Goal: Information Seeking & Learning: Understand process/instructions

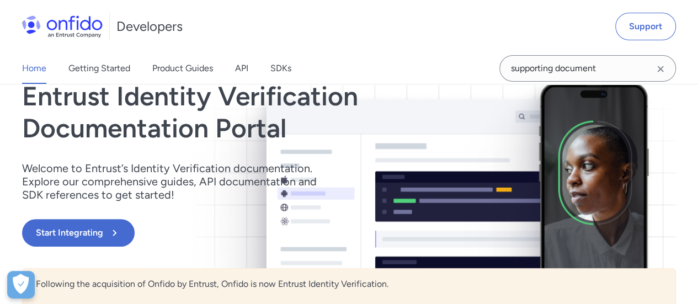
scroll to position [110, 0]
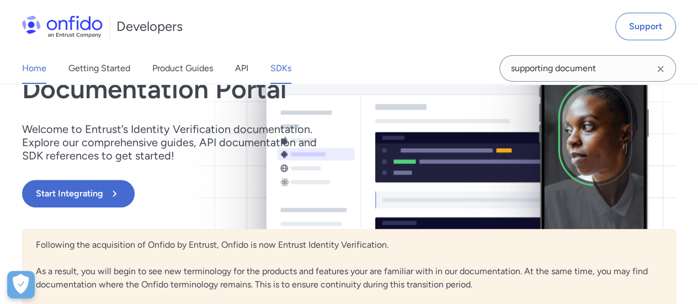
click at [282, 68] on link "SDKs" at bounding box center [281, 68] width 21 height 31
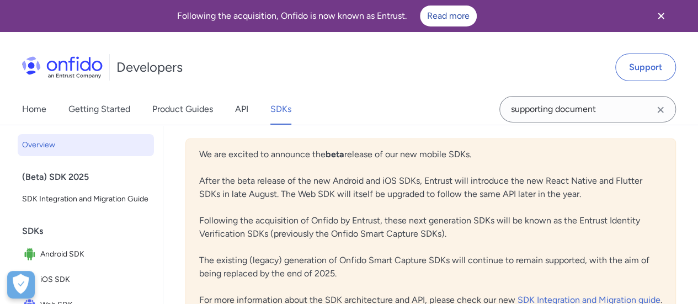
click at [257, 110] on div "Home Getting Started Product Guides API SDKs" at bounding box center [168, 109] width 336 height 31
click at [243, 110] on link "API" at bounding box center [241, 109] width 13 height 31
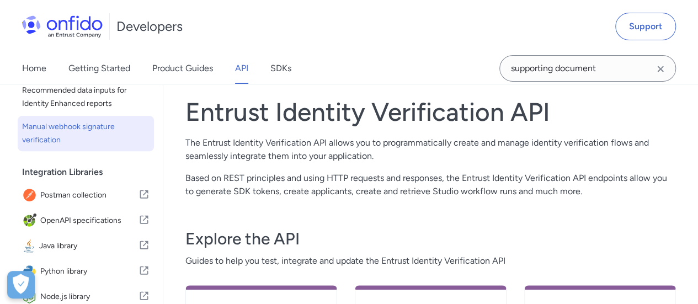
scroll to position [221, 0]
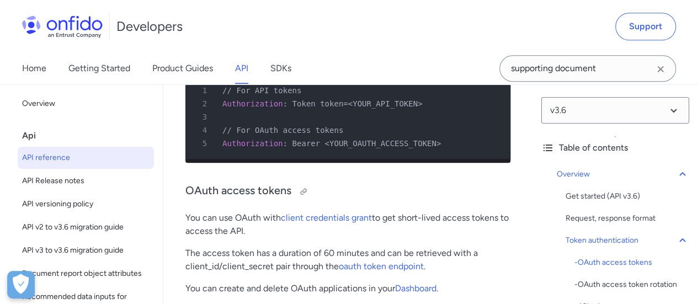
scroll to position [552, 0]
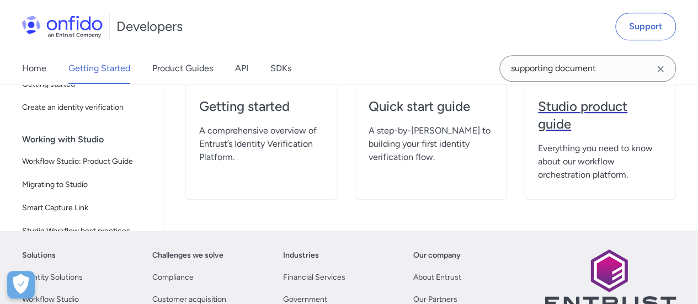
scroll to position [276, 0]
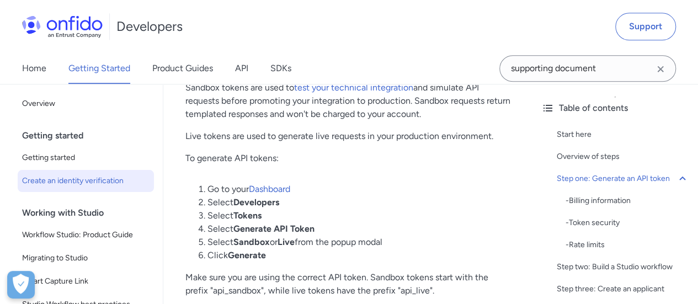
scroll to position [643, 0]
